Goal: Transaction & Acquisition: Book appointment/travel/reservation

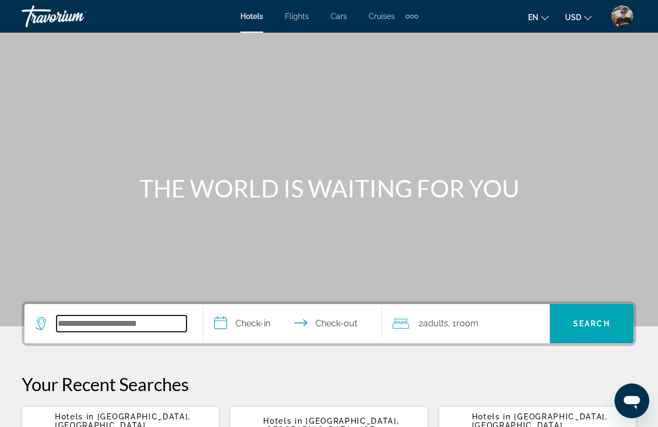
drag, startPoint x: 121, startPoint y: 329, endPoint x: 121, endPoint y: 323, distance: 6.0
click at [121, 326] on input "Search hotel destination" at bounding box center [122, 323] width 130 height 16
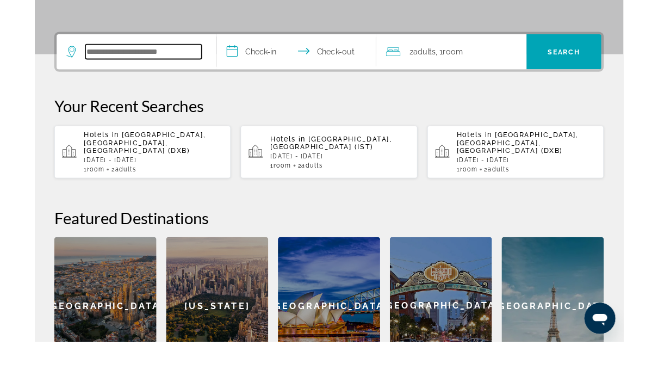
scroll to position [220, 0]
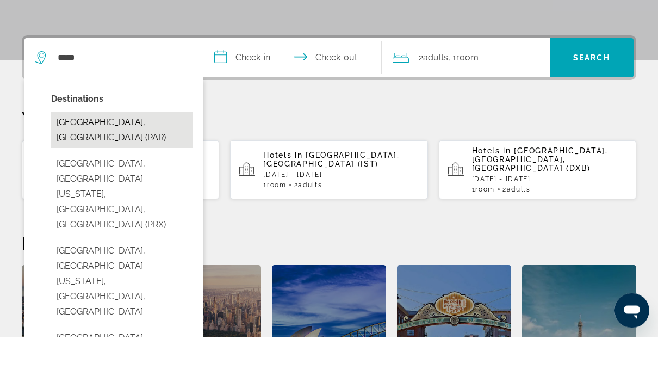
click at [89, 158] on button "[GEOGRAPHIC_DATA], [GEOGRAPHIC_DATA] (PAR)" at bounding box center [121, 176] width 141 height 36
type input "**********"
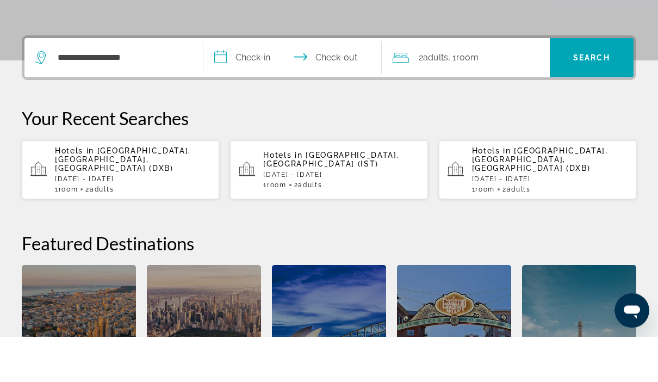
click at [256, 84] on input "**********" at bounding box center [294, 105] width 183 height 42
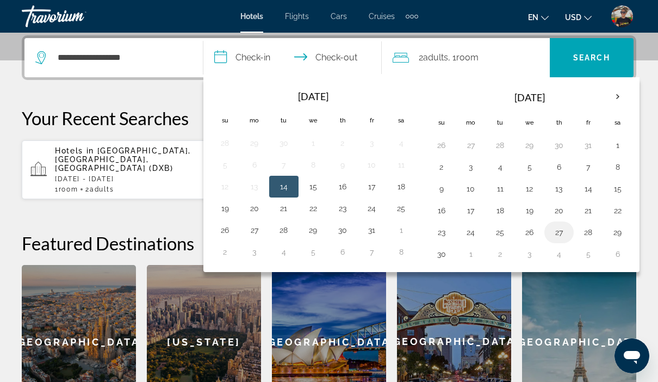
click at [559, 234] on button "27" at bounding box center [558, 231] width 17 height 15
click at [615, 96] on th "Next month" at bounding box center [617, 97] width 29 height 24
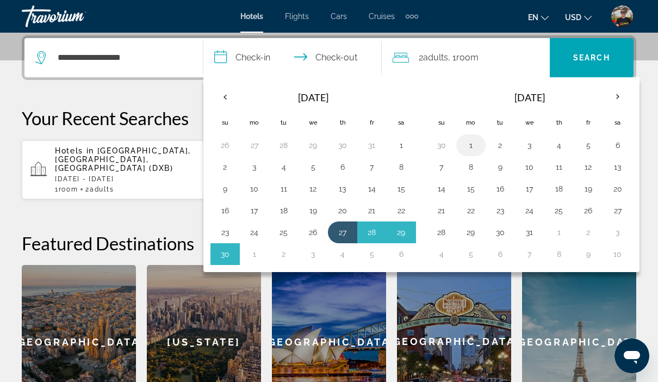
click at [476, 151] on button "1" at bounding box center [470, 145] width 17 height 15
type input "**********"
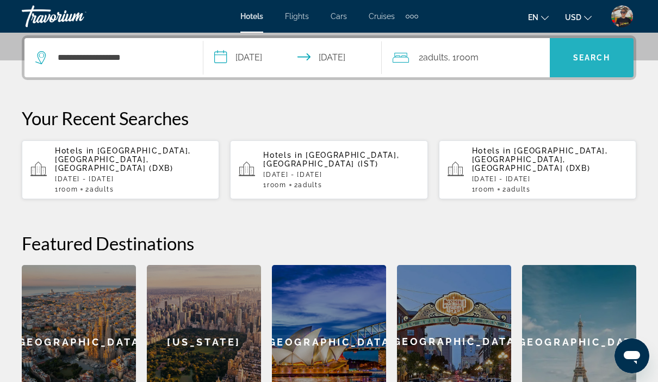
click at [607, 60] on span "Search" at bounding box center [591, 57] width 37 height 9
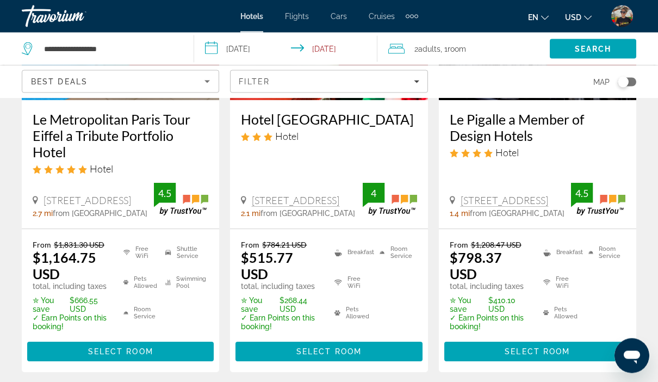
scroll to position [1566, 0]
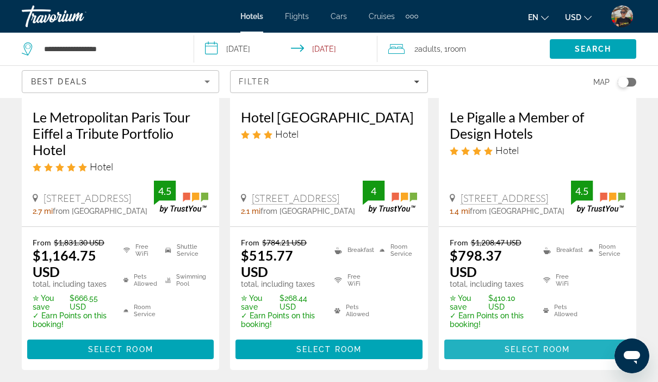
click at [528, 345] on span "Select Room" at bounding box center [536, 349] width 65 height 9
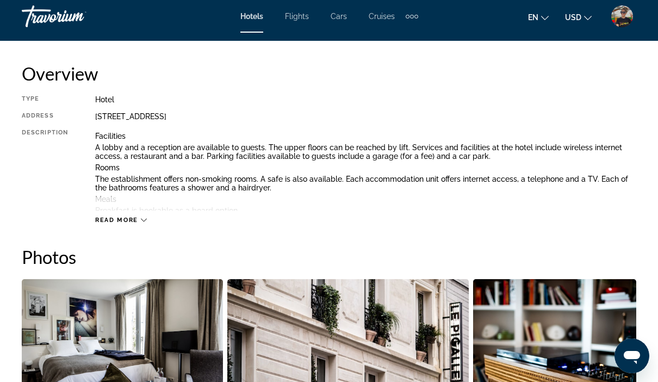
scroll to position [768, 0]
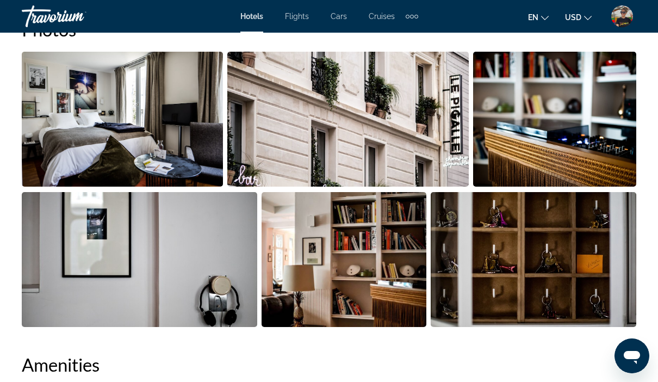
click at [190, 125] on img "Open full-screen image slider" at bounding box center [122, 119] width 201 height 135
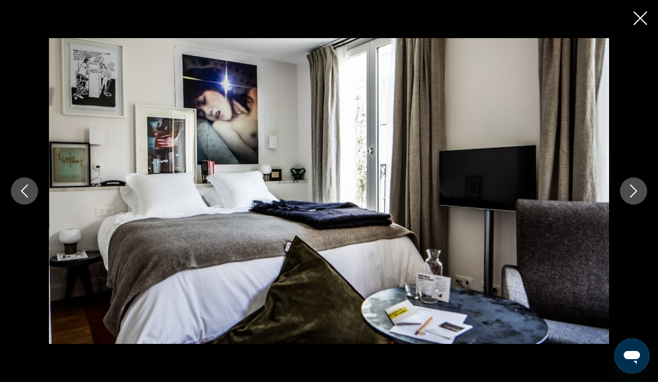
click at [628, 197] on icon "Next image" at bounding box center [633, 190] width 13 height 13
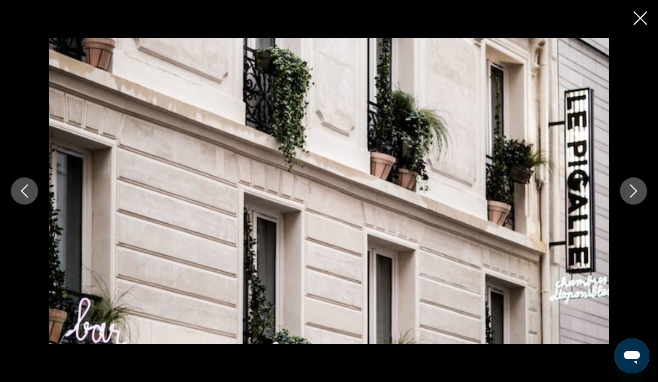
click at [628, 197] on icon "Next image" at bounding box center [633, 190] width 13 height 13
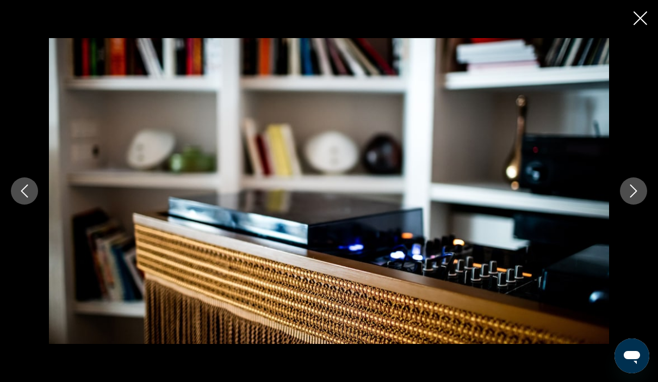
click at [628, 197] on icon "Next image" at bounding box center [633, 190] width 13 height 13
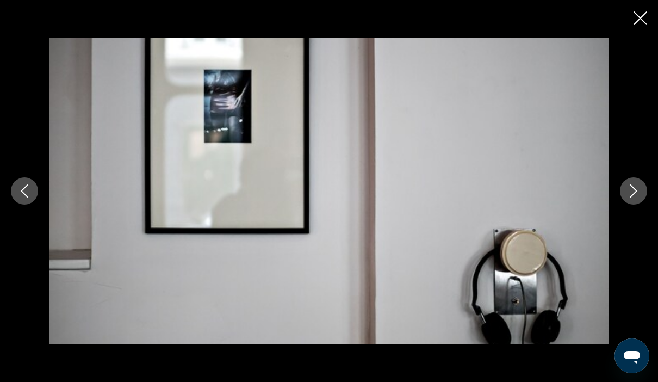
click at [628, 197] on icon "Next image" at bounding box center [633, 190] width 13 height 13
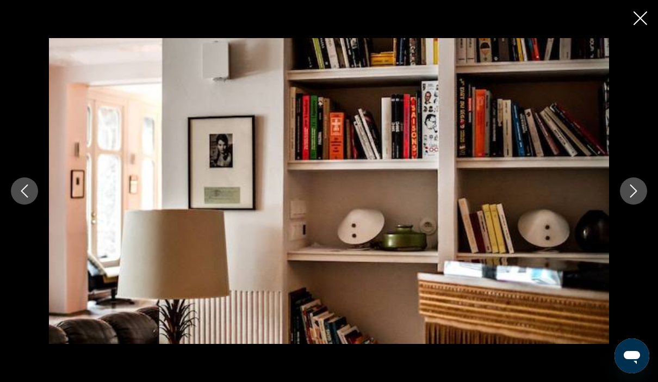
click at [632, 197] on icon "Next image" at bounding box center [633, 190] width 13 height 13
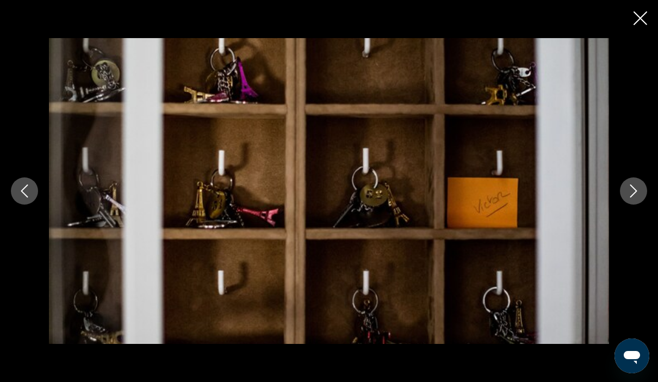
click at [632, 197] on icon "Next image" at bounding box center [633, 190] width 13 height 13
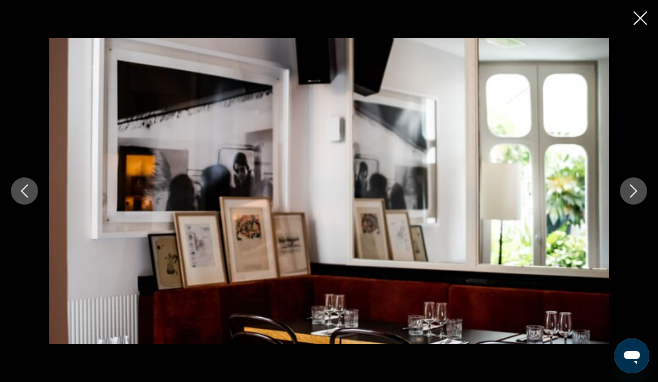
click at [632, 197] on icon "Next image" at bounding box center [633, 190] width 13 height 13
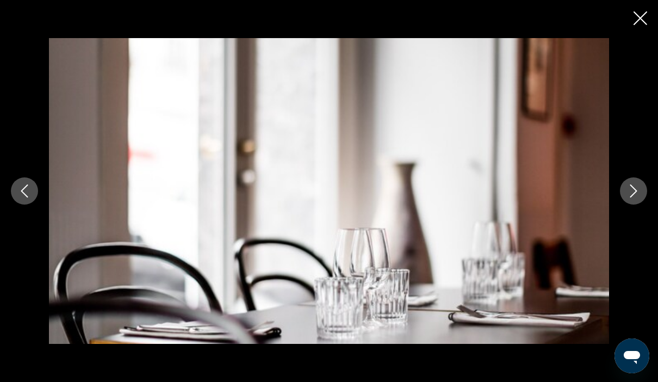
click at [632, 197] on icon "Next image" at bounding box center [633, 190] width 13 height 13
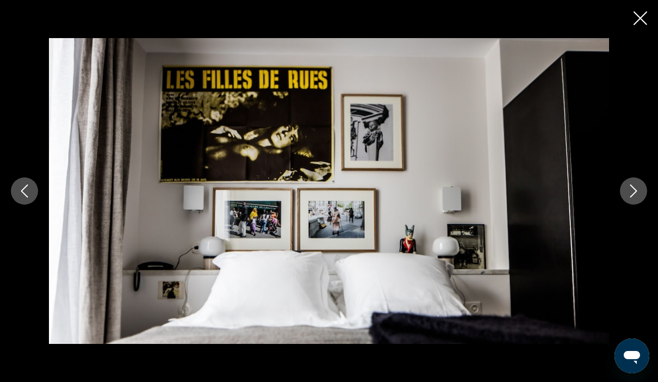
scroll to position [814, 0]
click at [636, 38] on div "prev next" at bounding box center [329, 190] width 658 height 305
click at [642, 16] on icon "Close slideshow" at bounding box center [640, 18] width 14 height 14
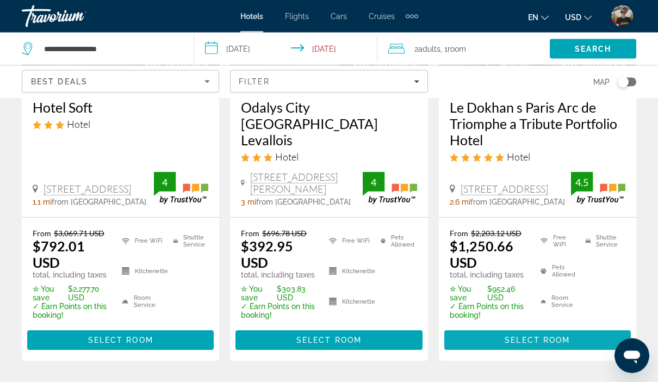
scroll to position [222, 0]
click at [527, 342] on span "Select Room" at bounding box center [536, 339] width 65 height 9
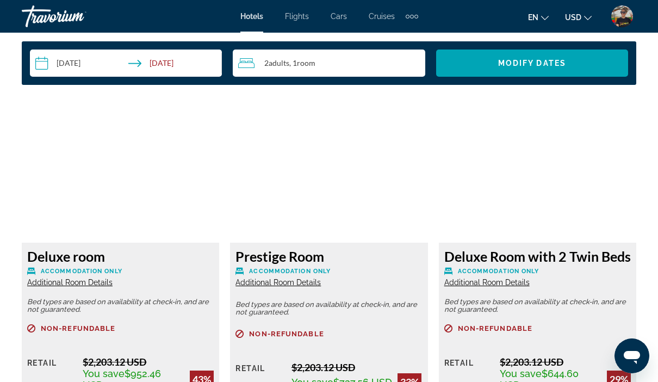
scroll to position [1450, 0]
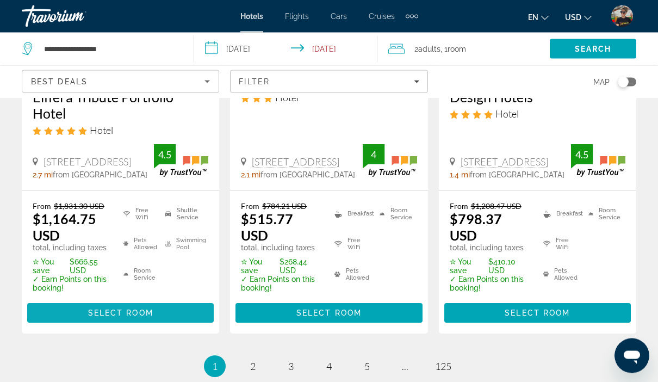
scroll to position [1602, 0]
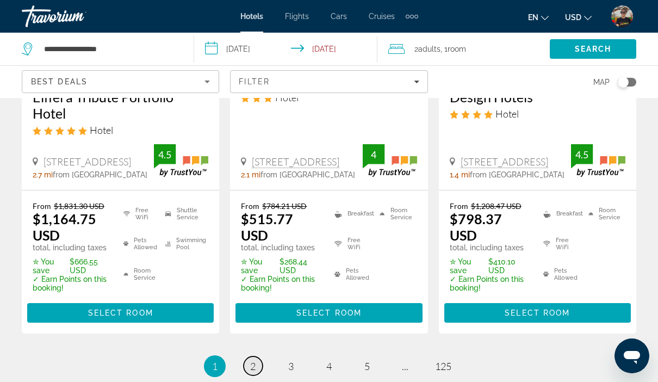
click at [253, 365] on span "2" at bounding box center [252, 366] width 5 height 12
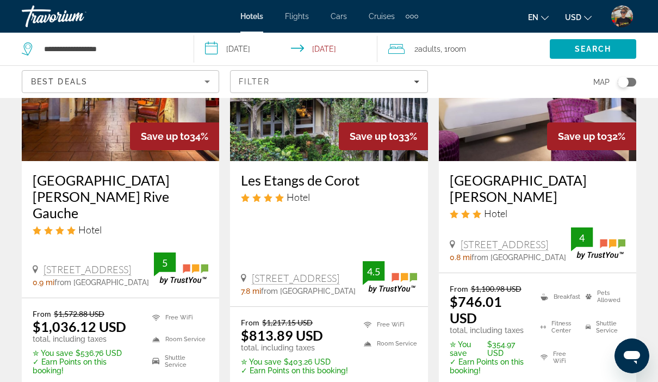
scroll to position [178, 0]
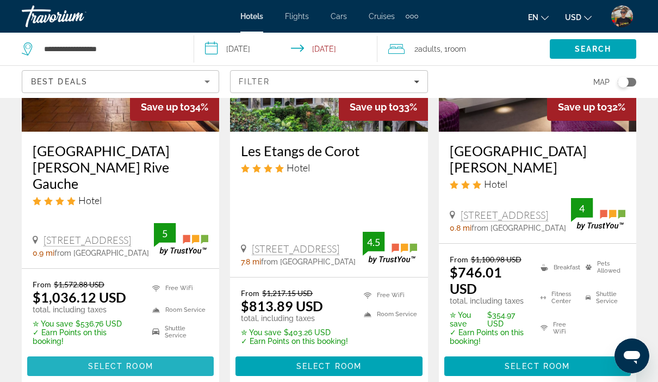
click at [122, 355] on span "Main content" at bounding box center [120, 366] width 186 height 26
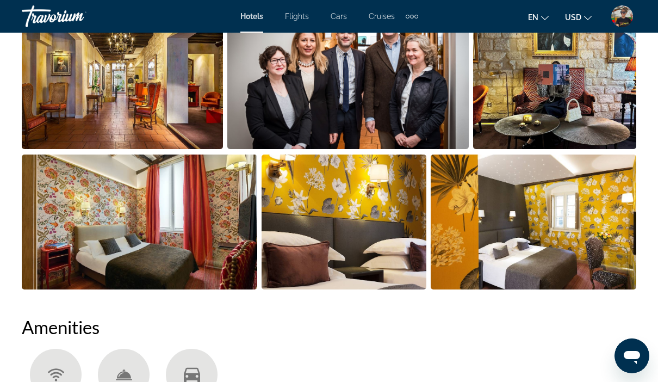
scroll to position [801, 0]
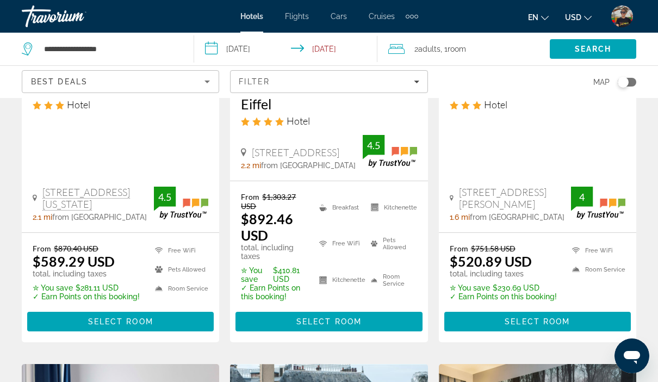
scroll to position [610, 0]
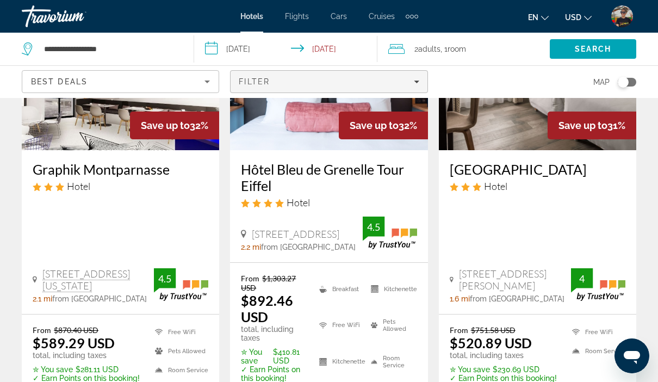
click at [297, 82] on div "Filter" at bounding box center [329, 81] width 180 height 9
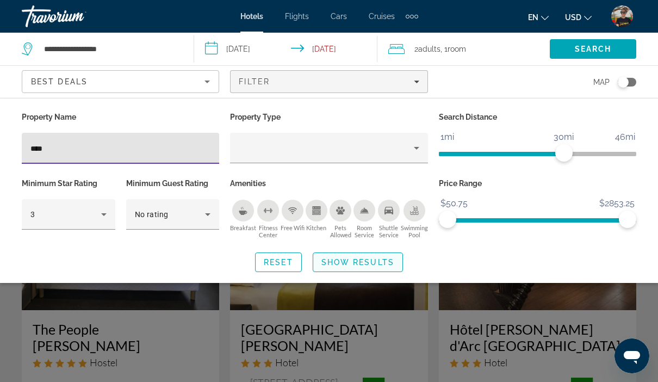
type input "****"
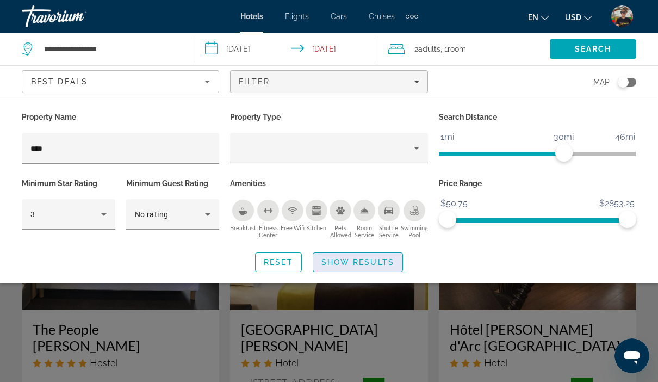
click at [382, 259] on span "Show Results" at bounding box center [357, 262] width 73 height 9
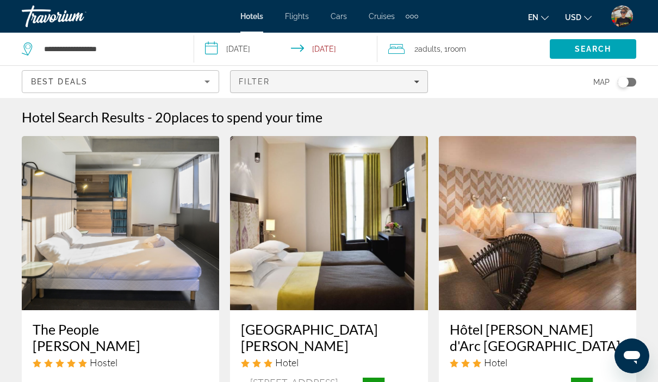
click at [284, 83] on div "Filter" at bounding box center [329, 81] width 180 height 9
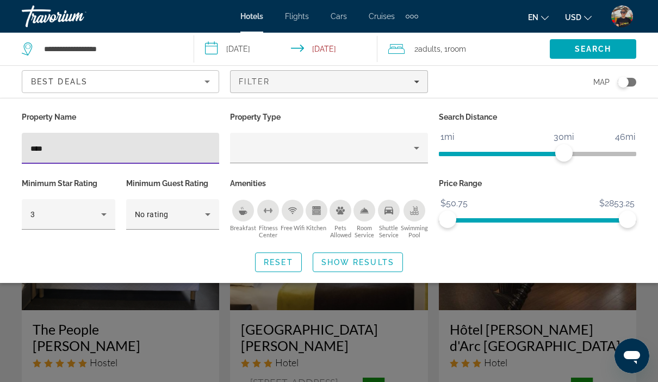
click at [121, 156] on div "****" at bounding box center [120, 148] width 180 height 31
click at [117, 143] on input "****" at bounding box center [120, 148] width 180 height 13
type input "*"
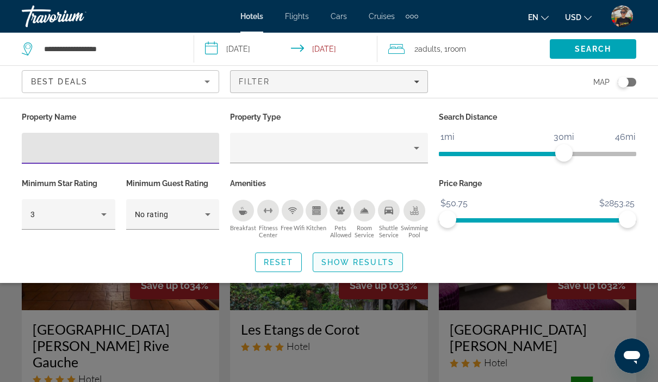
click at [346, 263] on span "Show Results" at bounding box center [357, 262] width 73 height 9
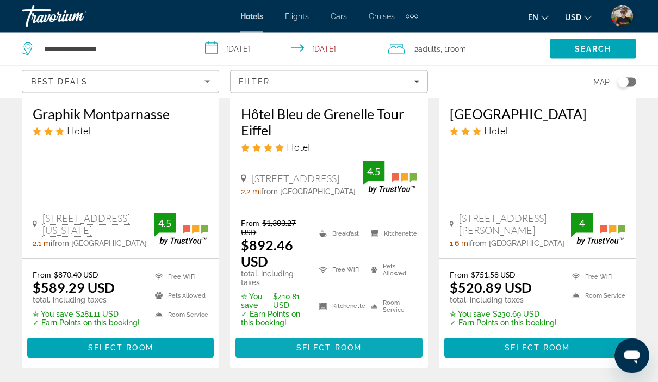
scroll to position [666, 0]
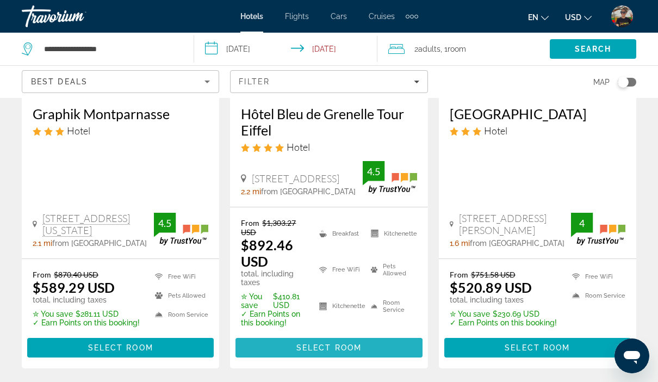
click at [327, 343] on span "Select Room" at bounding box center [328, 347] width 65 height 9
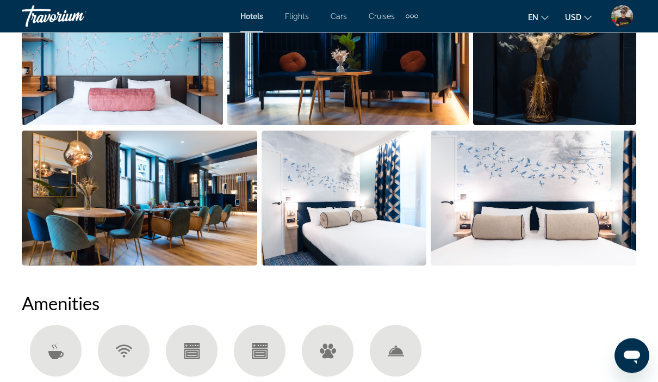
scroll to position [828, 0]
click at [151, 65] on img "Open full-screen image slider" at bounding box center [122, 57] width 201 height 135
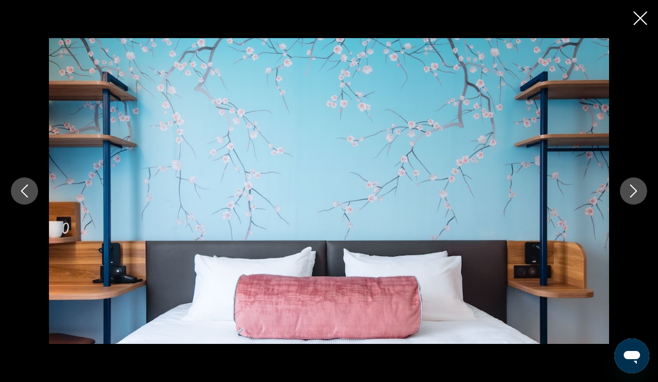
click at [643, 204] on button "Next image" at bounding box center [633, 190] width 27 height 27
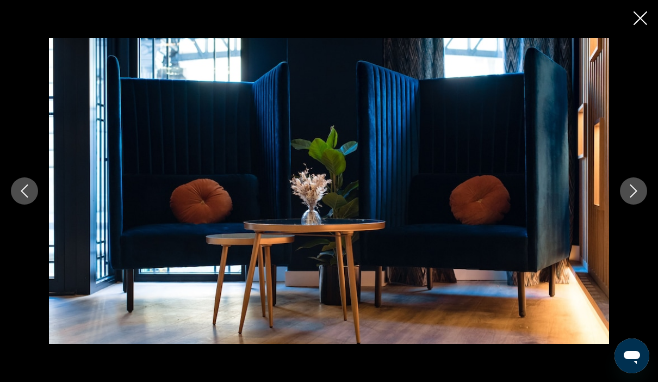
click at [643, 204] on button "Next image" at bounding box center [633, 190] width 27 height 27
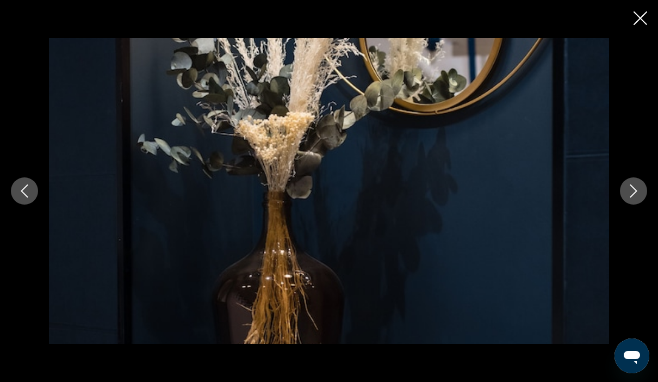
click at [643, 204] on button "Next image" at bounding box center [633, 190] width 27 height 27
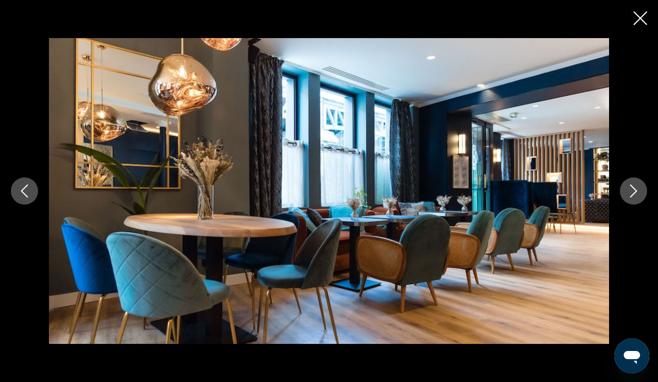
click at [643, 204] on button "Next image" at bounding box center [633, 190] width 27 height 27
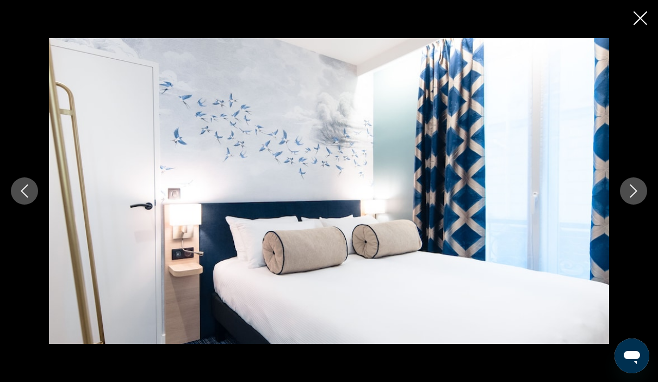
click at [643, 204] on button "Next image" at bounding box center [633, 190] width 27 height 27
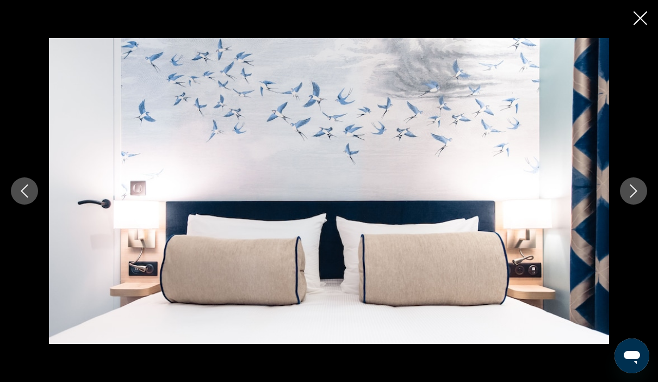
click at [643, 204] on button "Next image" at bounding box center [633, 190] width 27 height 27
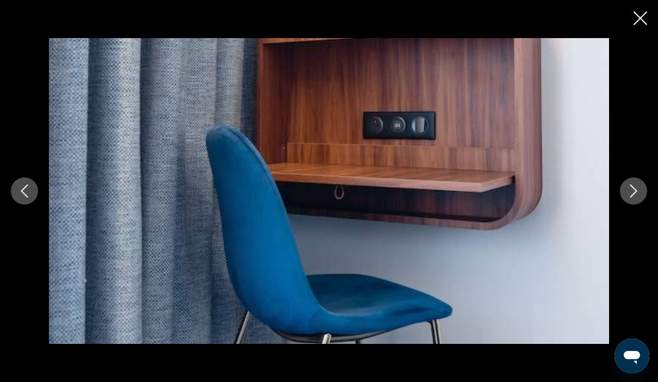
click at [643, 204] on button "Next image" at bounding box center [633, 190] width 27 height 27
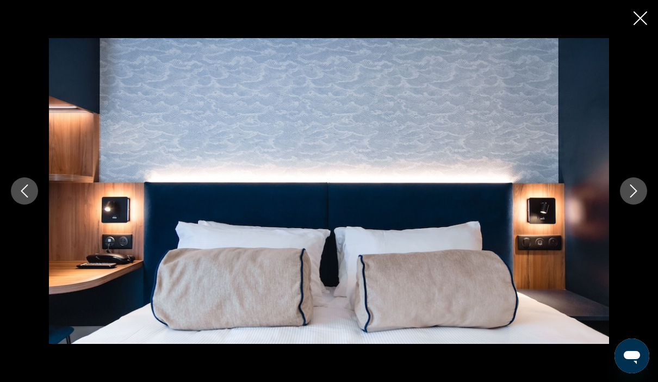
click at [643, 204] on button "Next image" at bounding box center [633, 190] width 27 height 27
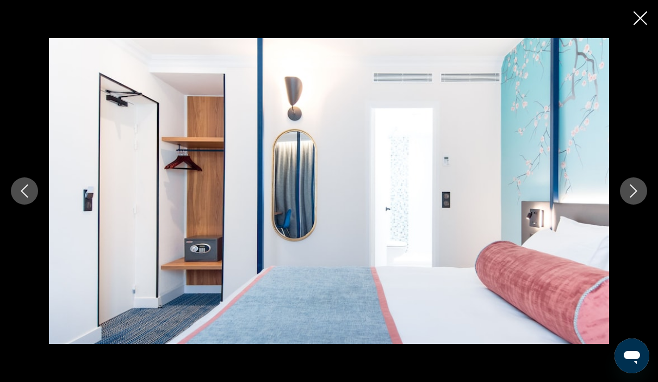
click at [643, 204] on button "Next image" at bounding box center [633, 190] width 27 height 27
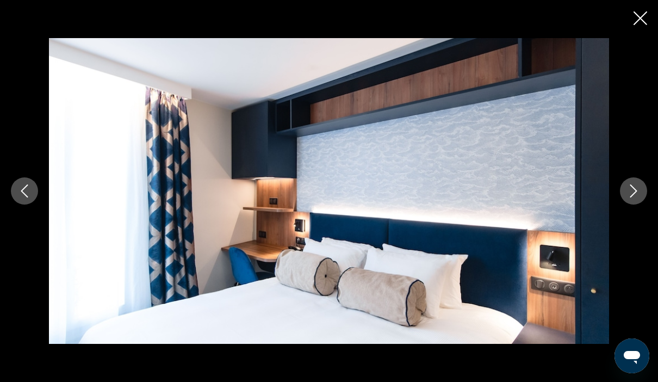
click at [643, 204] on button "Next image" at bounding box center [633, 190] width 27 height 27
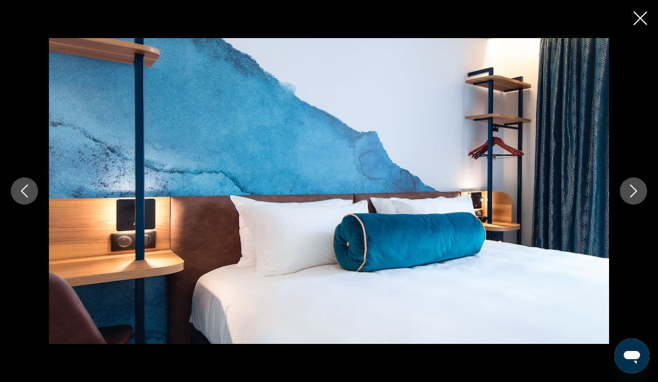
click at [643, 204] on button "Next image" at bounding box center [633, 190] width 27 height 27
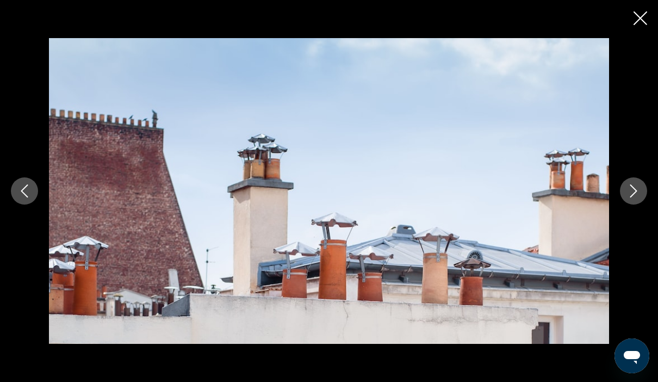
click at [643, 204] on button "Next image" at bounding box center [633, 190] width 27 height 27
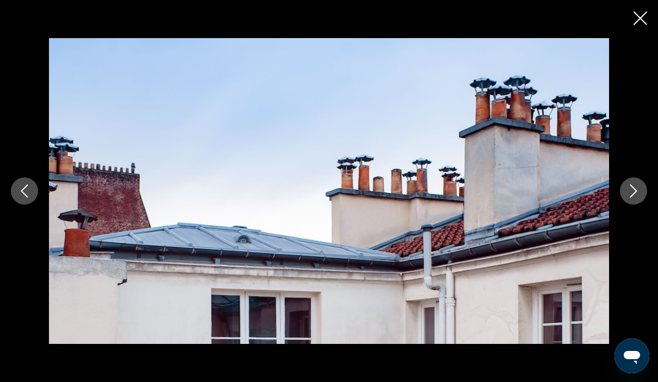
click at [643, 204] on button "Next image" at bounding box center [633, 190] width 27 height 27
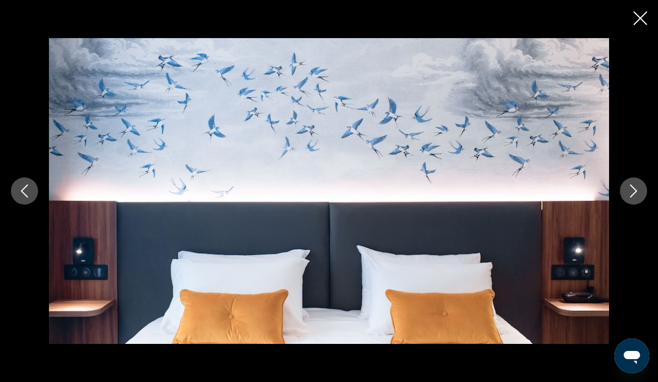
click at [643, 204] on button "Next image" at bounding box center [633, 190] width 27 height 27
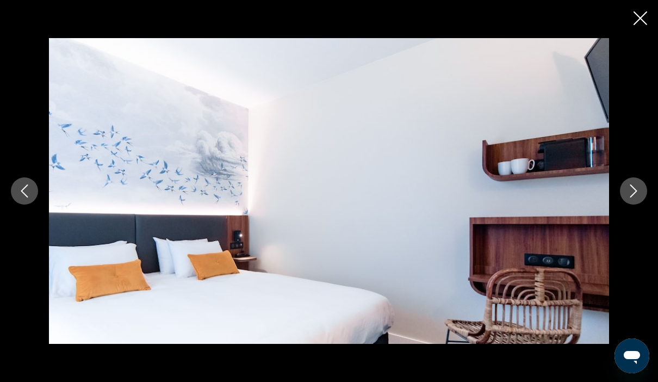
click at [643, 204] on button "Next image" at bounding box center [633, 190] width 27 height 27
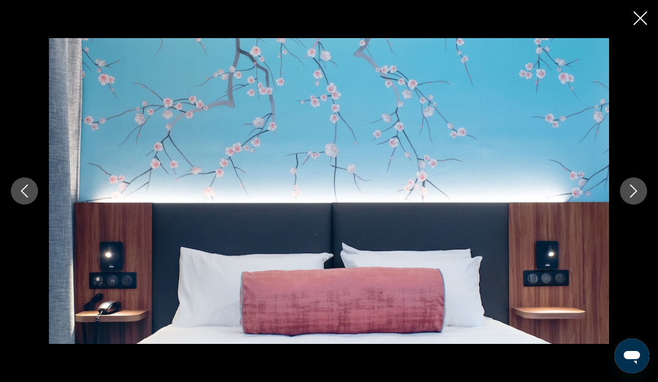
click at [643, 204] on button "Next image" at bounding box center [633, 190] width 27 height 27
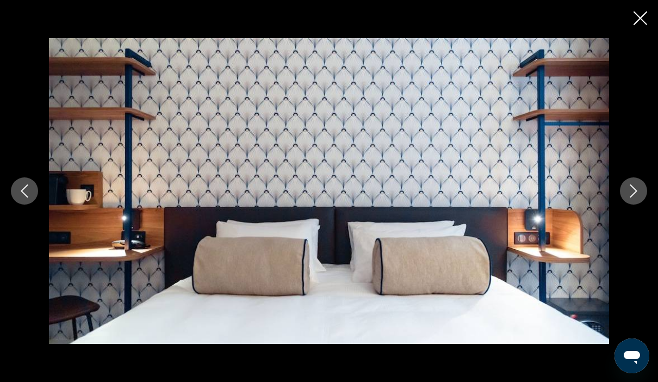
click at [643, 204] on button "Next image" at bounding box center [633, 190] width 27 height 27
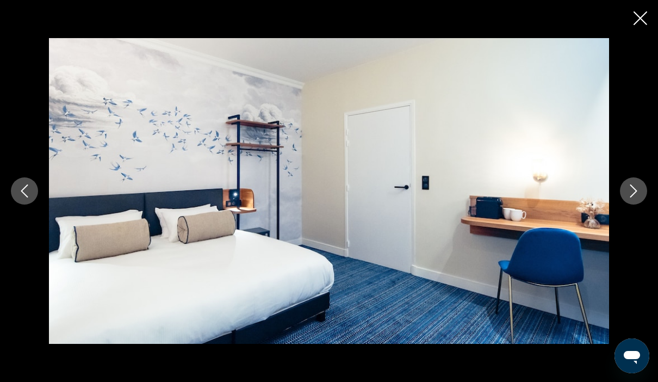
click at [643, 204] on button "Next image" at bounding box center [633, 190] width 27 height 27
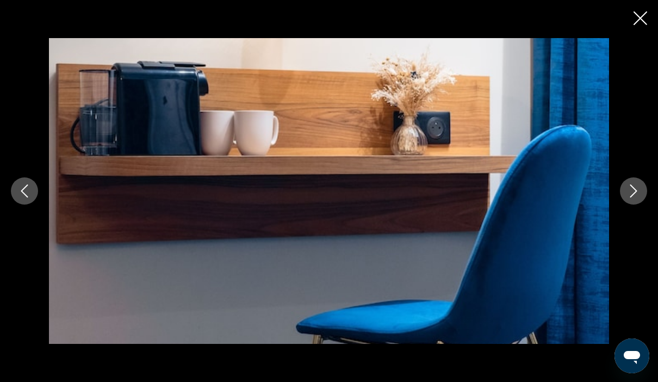
click at [618, 215] on div "prev next" at bounding box center [329, 190] width 658 height 305
click at [620, 204] on button "Next image" at bounding box center [633, 190] width 27 height 27
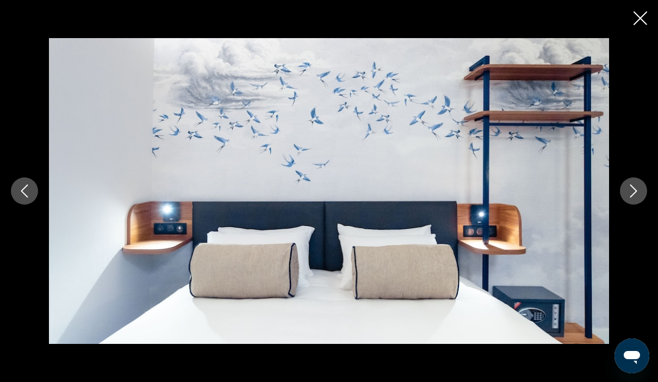
click at [632, 197] on icon "Next image" at bounding box center [633, 190] width 13 height 13
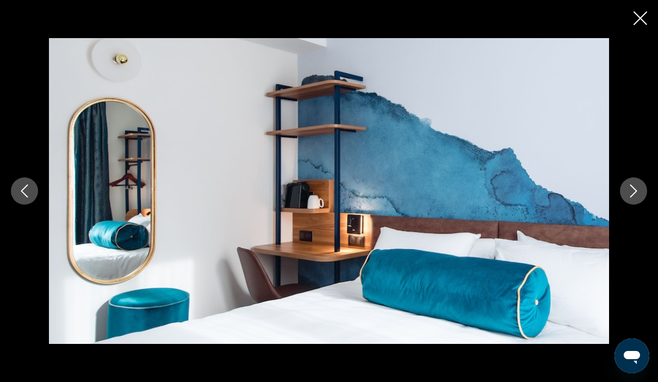
click at [632, 197] on icon "Next image" at bounding box center [633, 190] width 13 height 13
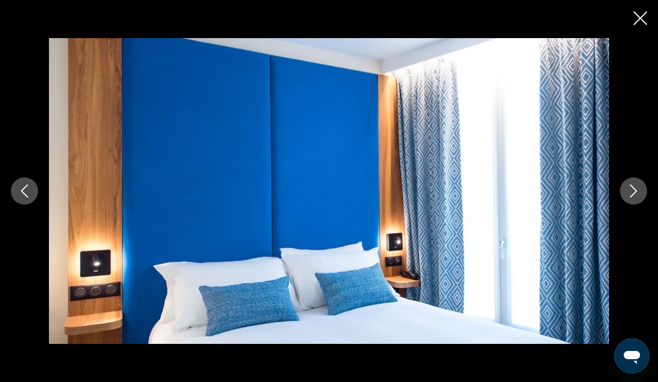
click at [632, 197] on icon "Next image" at bounding box center [633, 190] width 13 height 13
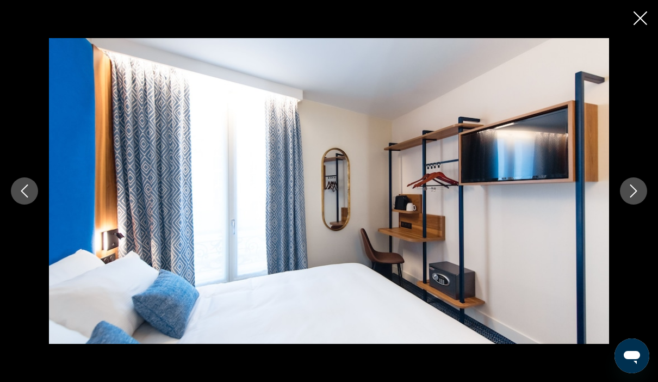
click at [632, 197] on icon "Next image" at bounding box center [633, 190] width 13 height 13
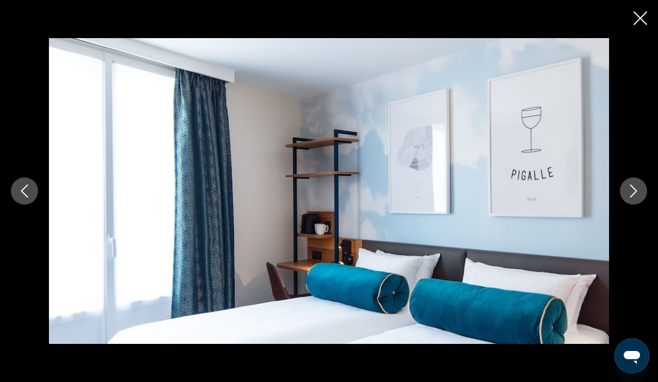
click at [632, 197] on icon "Next image" at bounding box center [633, 190] width 13 height 13
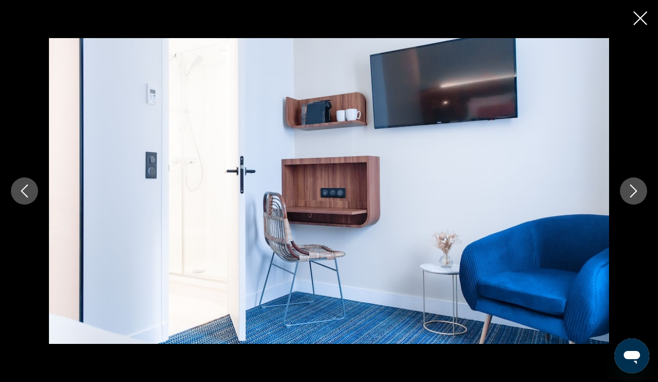
click at [632, 197] on icon "Next image" at bounding box center [633, 190] width 13 height 13
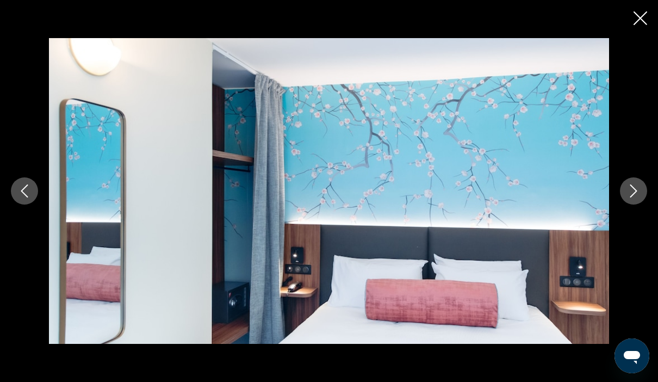
click at [632, 197] on icon "Next image" at bounding box center [633, 190] width 13 height 13
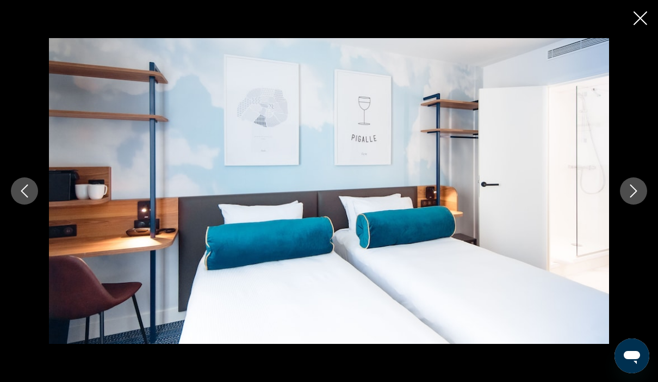
click at [632, 197] on icon "Next image" at bounding box center [633, 190] width 13 height 13
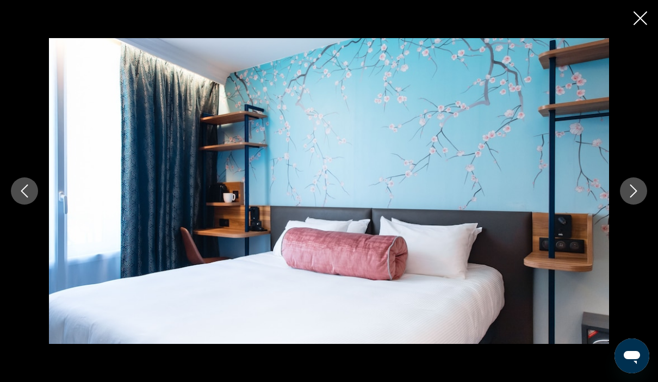
click at [632, 197] on icon "Next image" at bounding box center [633, 190] width 13 height 13
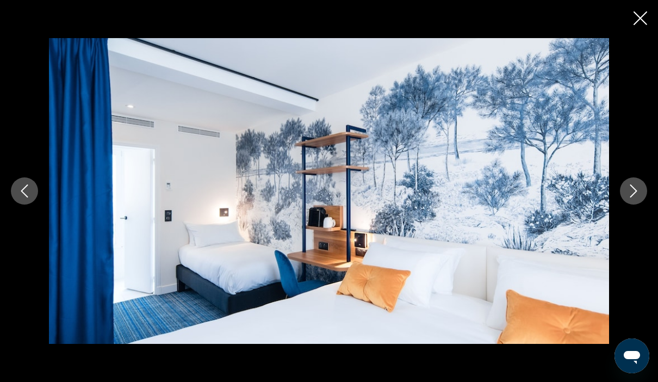
click at [632, 197] on icon "Next image" at bounding box center [633, 190] width 13 height 13
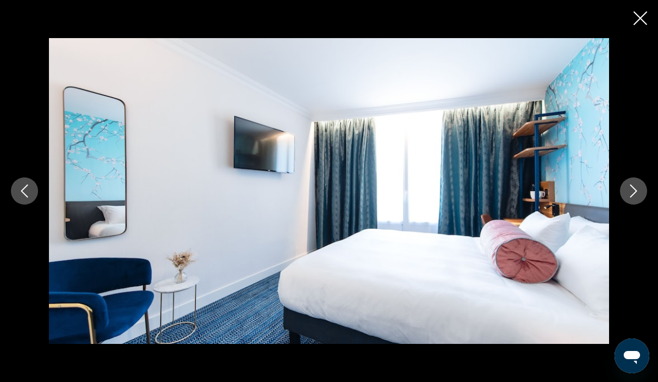
click at [632, 197] on icon "Next image" at bounding box center [633, 190] width 13 height 13
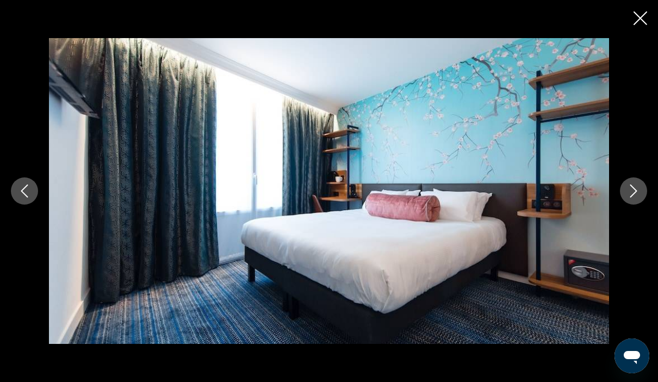
click at [633, 197] on icon "Next image" at bounding box center [633, 190] width 13 height 13
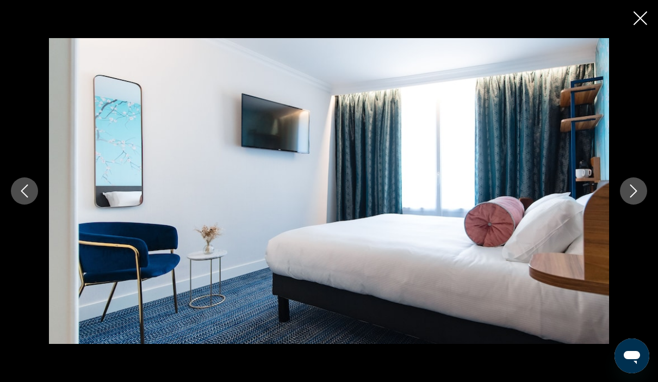
click at [633, 197] on icon "Next image" at bounding box center [633, 190] width 13 height 13
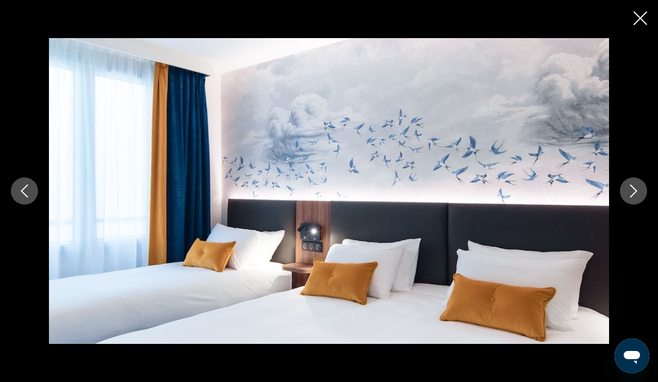
click at [633, 197] on icon "Next image" at bounding box center [633, 190] width 13 height 13
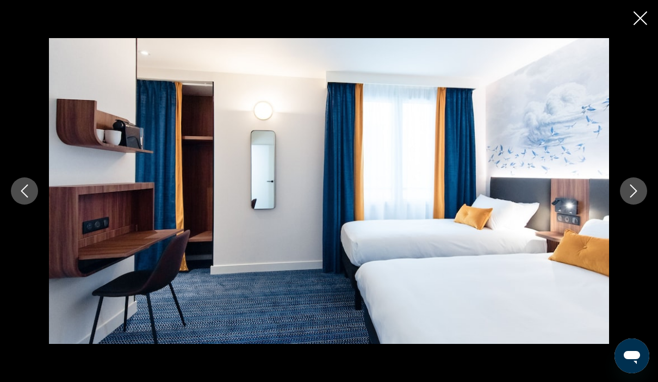
click at [633, 197] on icon "Next image" at bounding box center [633, 190] width 13 height 13
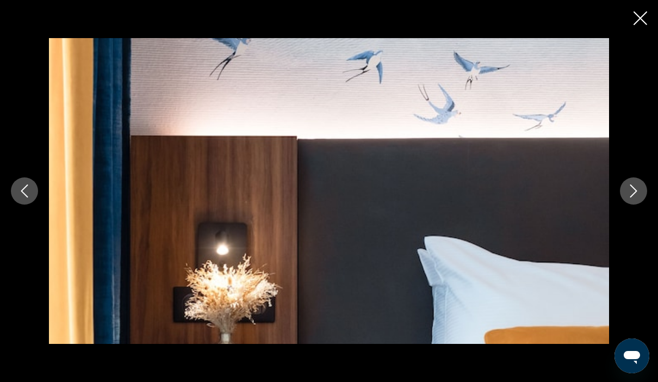
click at [633, 197] on icon "Next image" at bounding box center [633, 190] width 13 height 13
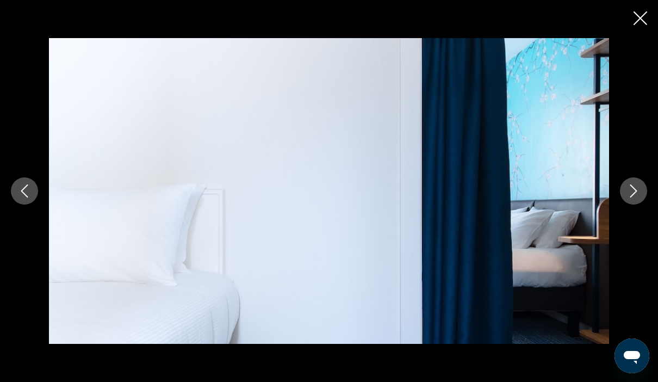
click at [633, 197] on icon "Next image" at bounding box center [633, 190] width 13 height 13
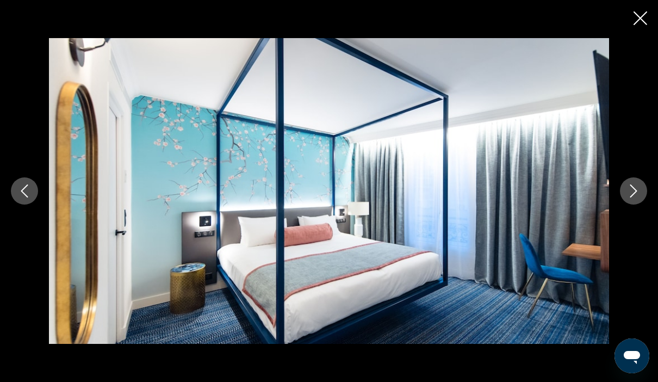
click at [634, 197] on icon "Next image" at bounding box center [633, 190] width 7 height 13
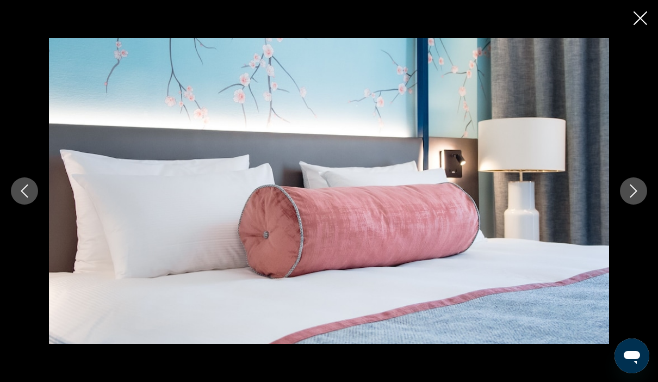
click at [634, 197] on icon "Next image" at bounding box center [633, 190] width 7 height 13
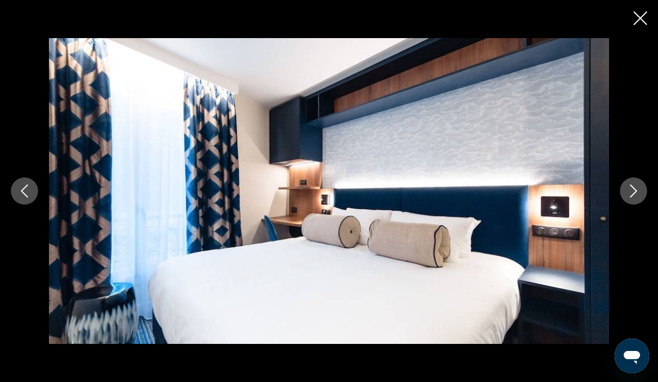
click at [634, 197] on icon "Next image" at bounding box center [633, 190] width 7 height 13
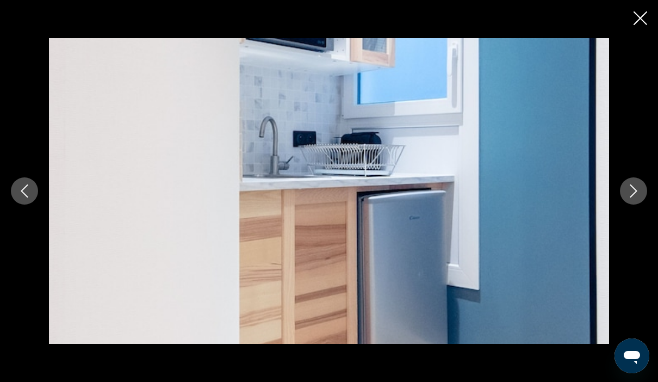
click at [634, 197] on icon "Next image" at bounding box center [633, 190] width 7 height 13
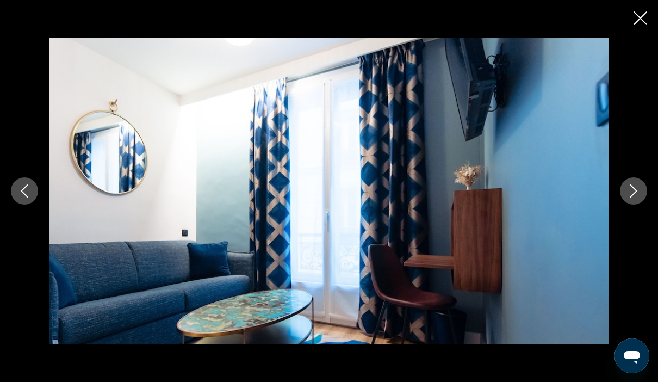
click at [635, 197] on icon "Next image" at bounding box center [633, 190] width 13 height 13
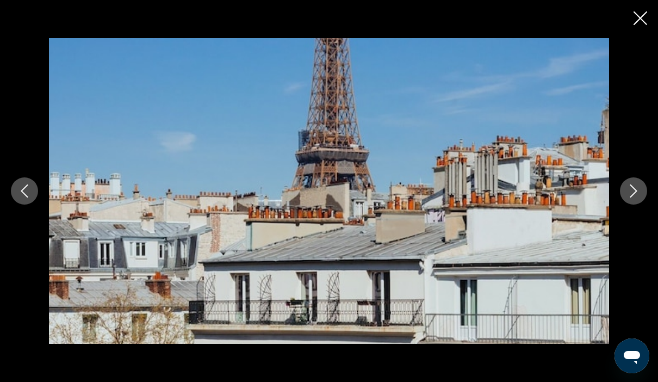
click at [635, 197] on icon "Next image" at bounding box center [633, 190] width 13 height 13
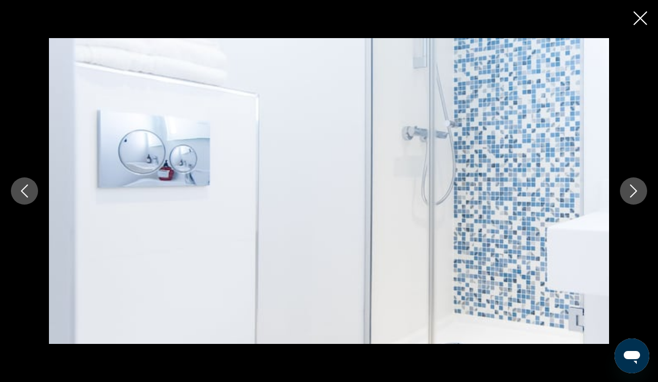
click at [635, 197] on icon "Next image" at bounding box center [633, 190] width 13 height 13
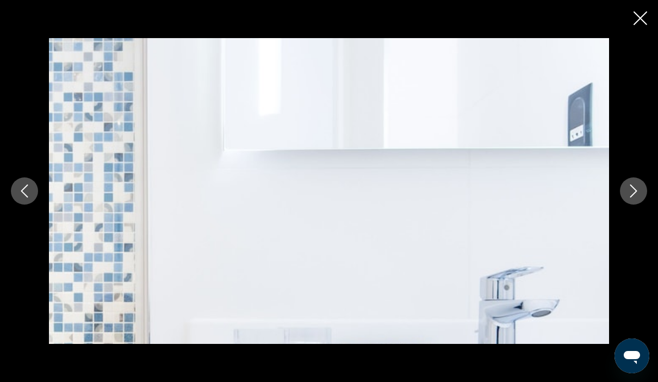
click at [632, 197] on icon "Next image" at bounding box center [633, 190] width 13 height 13
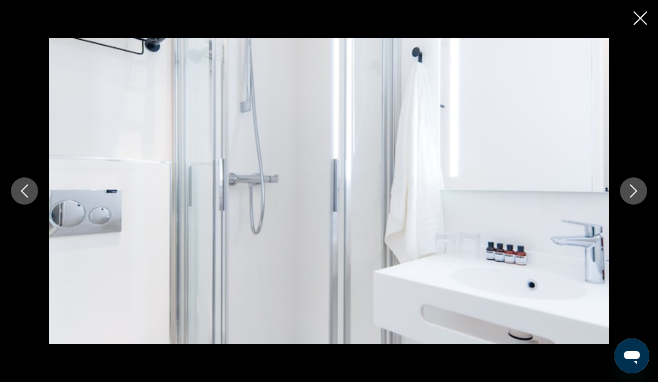
click at [624, 204] on button "Next image" at bounding box center [633, 190] width 27 height 27
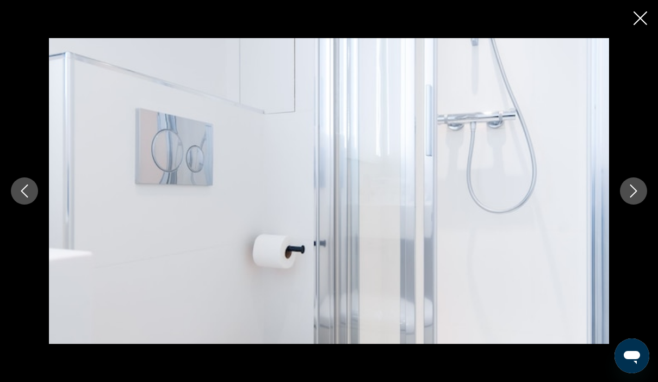
click at [623, 204] on button "Next image" at bounding box center [633, 190] width 27 height 27
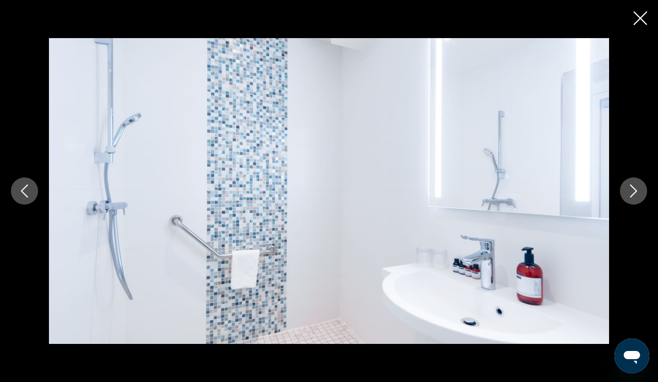
click at [623, 204] on button "Next image" at bounding box center [633, 190] width 27 height 27
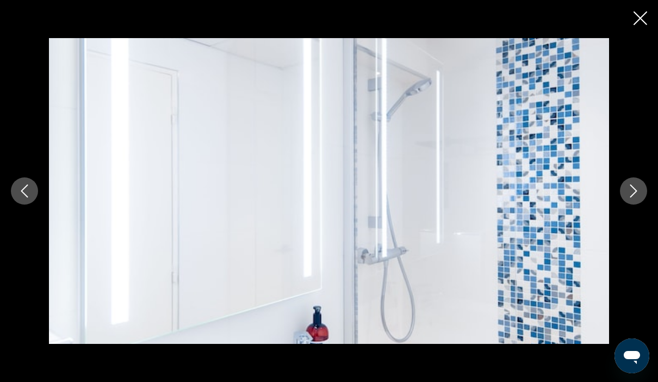
click at [623, 204] on button "Next image" at bounding box center [633, 190] width 27 height 27
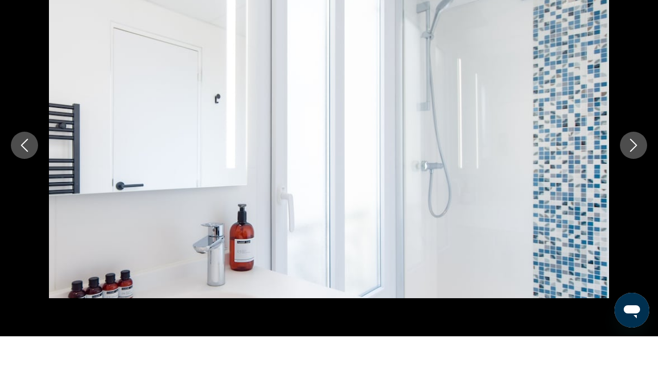
click at [639, 38] on div "prev next" at bounding box center [329, 190] width 658 height 305
click at [643, 38] on div "prev next" at bounding box center [329, 190] width 658 height 305
click at [641, 38] on div "prev next" at bounding box center [329, 190] width 658 height 305
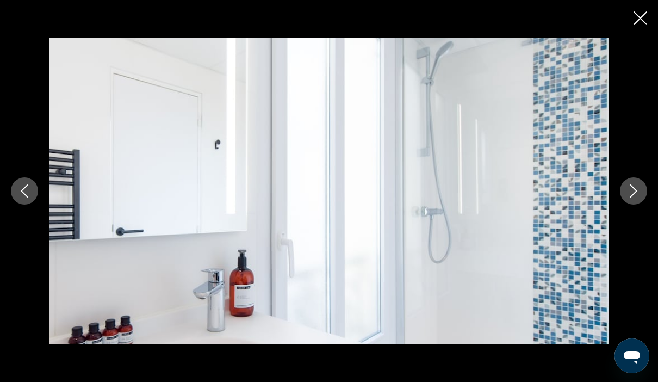
scroll to position [757, 0]
click at [639, 17] on icon "Close slideshow" at bounding box center [640, 18] width 14 height 14
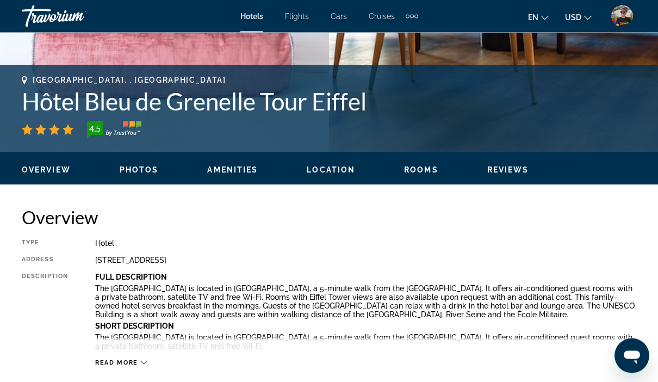
scroll to position [397, 0]
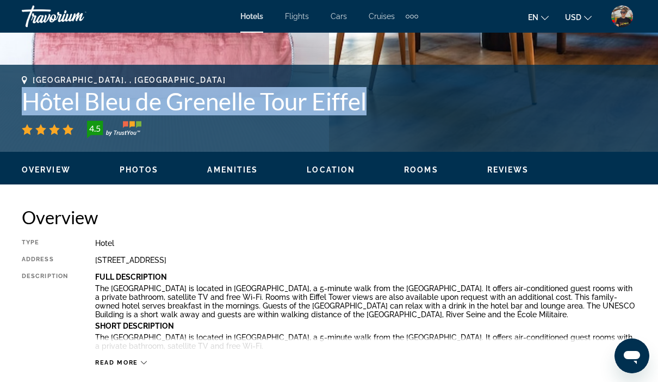
drag, startPoint x: 18, startPoint y: 95, endPoint x: 369, endPoint y: 108, distance: 350.9
click at [369, 108] on div "[GEOGRAPHIC_DATA], , [GEOGRAPHIC_DATA] Hôtel Bleu de Grenelle Tour Eiffel 4.5 A…" at bounding box center [329, 108] width 658 height 65
copy h1 "Hôtel Bleu de Grenelle Tour Eiffel"
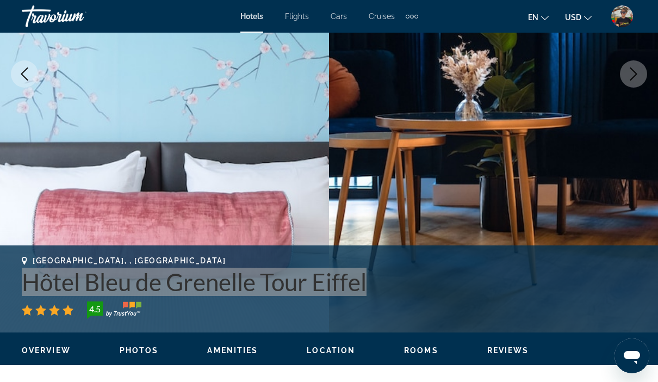
scroll to position [201, 0]
